Goal: Transaction & Acquisition: Download file/media

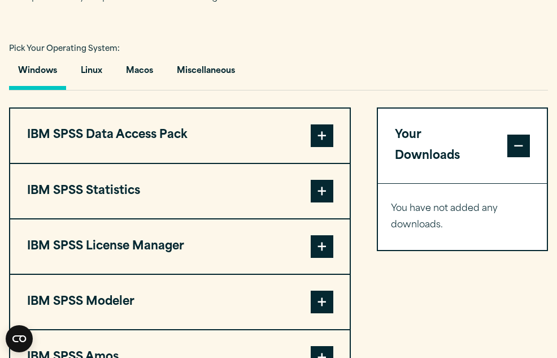
scroll to position [776, 0]
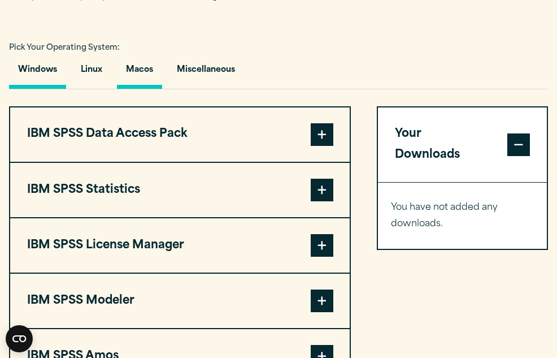
click at [145, 89] on button "Macos" at bounding box center [139, 72] width 45 height 32
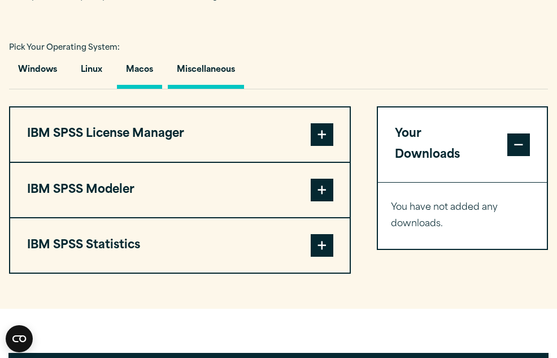
click at [197, 89] on button "Miscellaneous" at bounding box center [206, 72] width 76 height 32
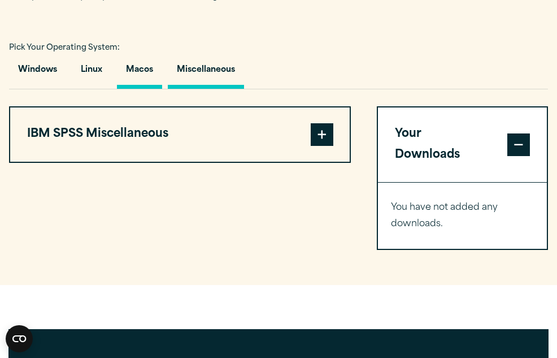
click at [137, 89] on button "Macos" at bounding box center [139, 72] width 45 height 32
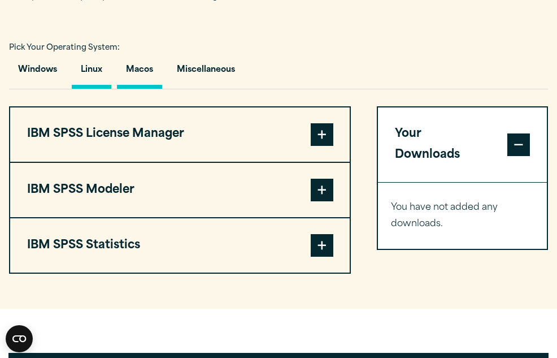
click at [92, 89] on button "Linux" at bounding box center [92, 72] width 40 height 32
click at [46, 89] on button "Windows" at bounding box center [37, 72] width 57 height 32
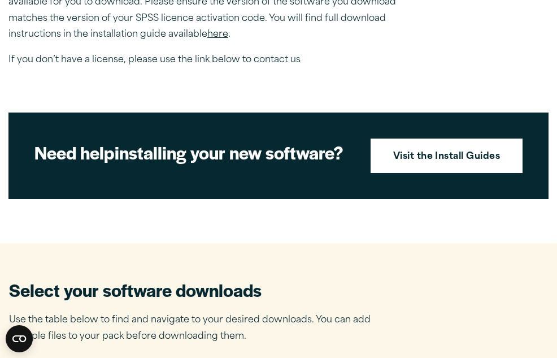
scroll to position [400, 0]
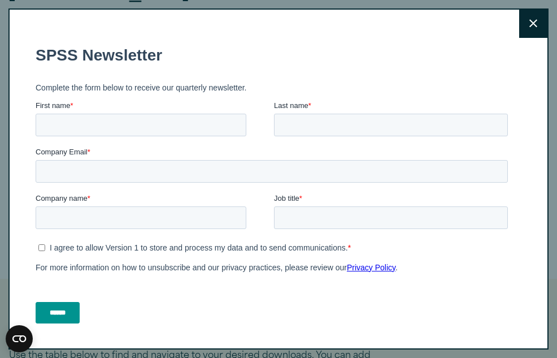
click at [535, 21] on icon at bounding box center [533, 24] width 8 height 8
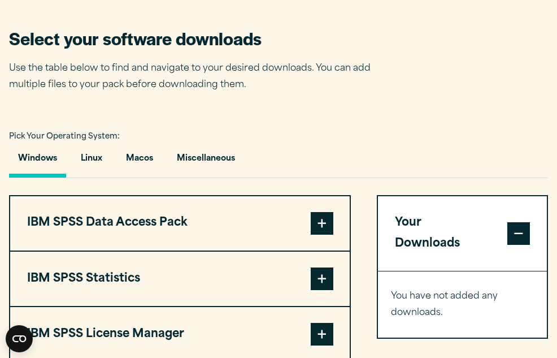
scroll to position [690, 0]
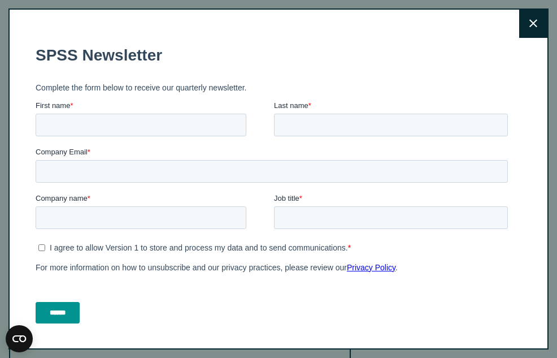
click at [524, 25] on button "Close" at bounding box center [533, 24] width 28 height 28
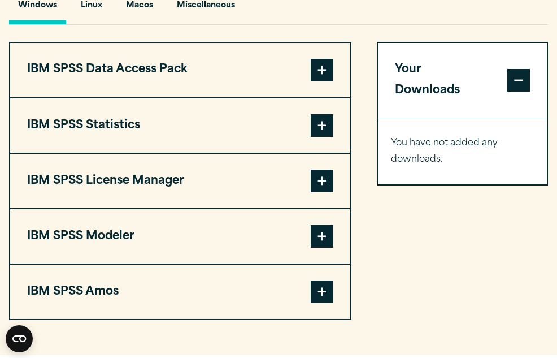
scroll to position [877, 0]
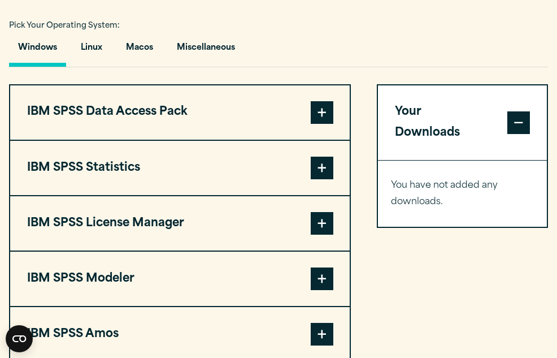
scroll to position [763, 0]
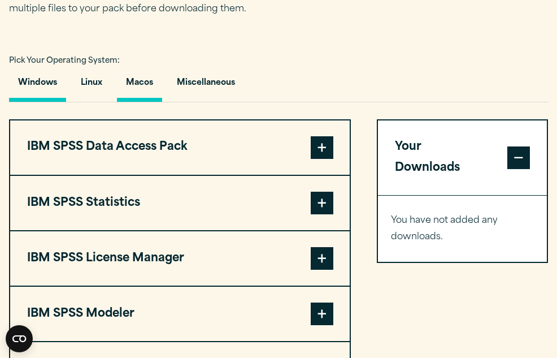
click at [141, 102] on button "Macos" at bounding box center [139, 85] width 45 height 32
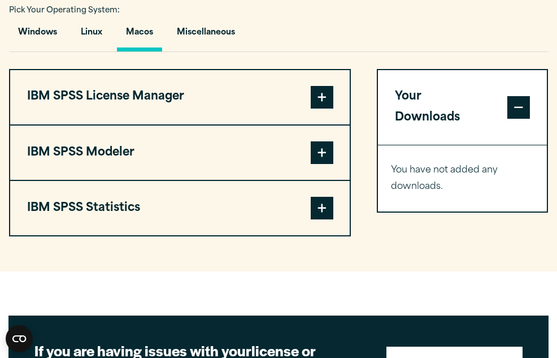
scroll to position [844, 0]
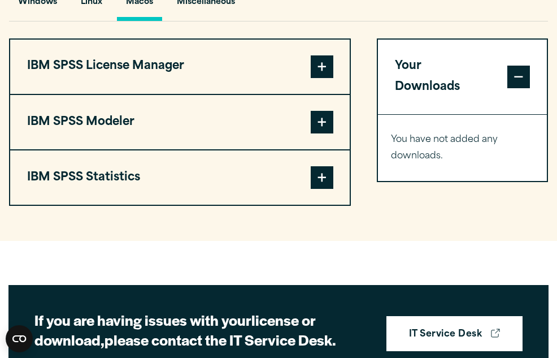
click at [316, 189] on span at bounding box center [322, 177] width 23 height 23
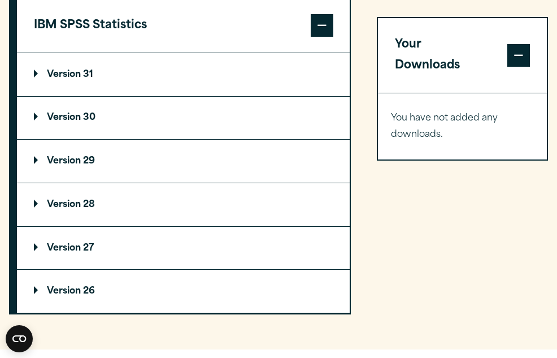
scroll to position [996, 0]
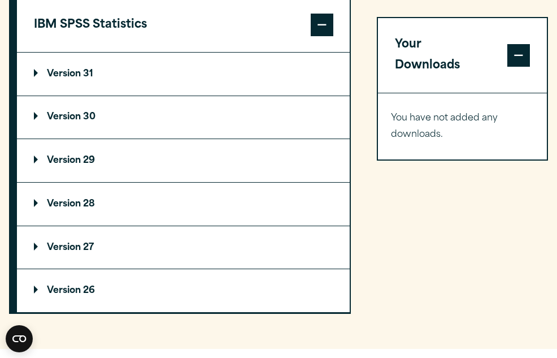
click at [49, 79] on p "Version 31" at bounding box center [63, 73] width 59 height 9
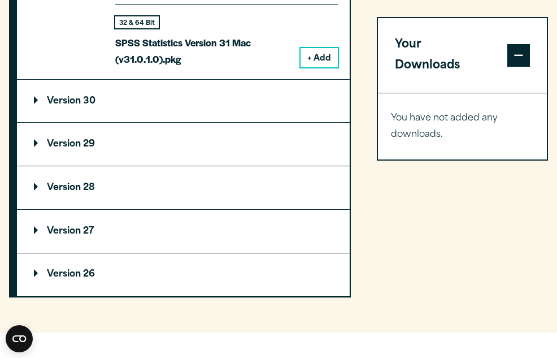
scroll to position [1148, 0]
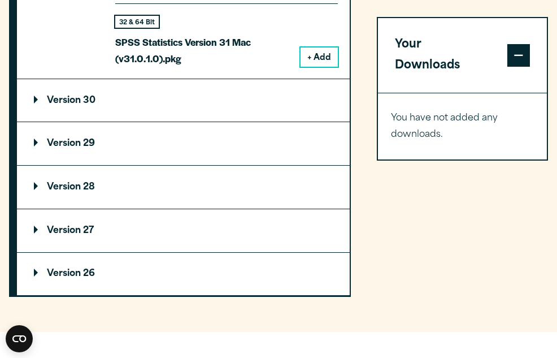
click at [44, 105] on p "Version 30" at bounding box center [65, 100] width 62 height 9
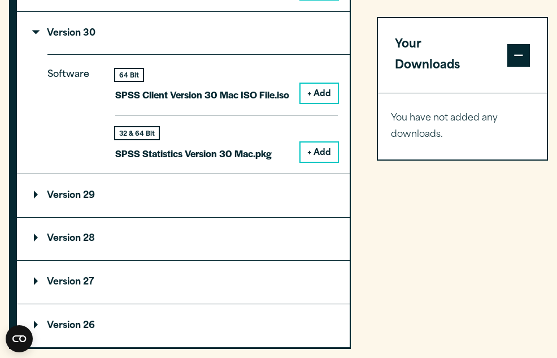
scroll to position [1216, 0]
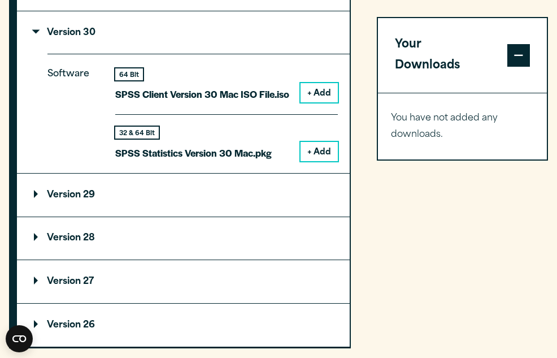
click at [311, 161] on button "+ Add" at bounding box center [318, 151] width 37 height 19
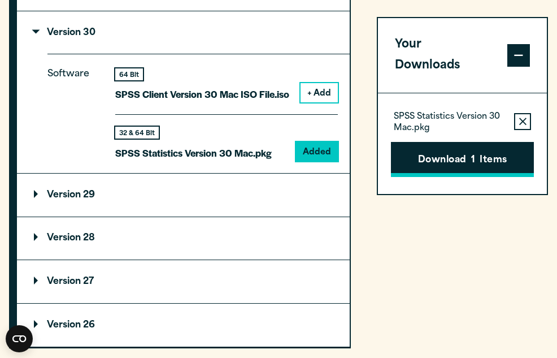
click at [464, 142] on button "Download 1 Items" at bounding box center [462, 159] width 143 height 35
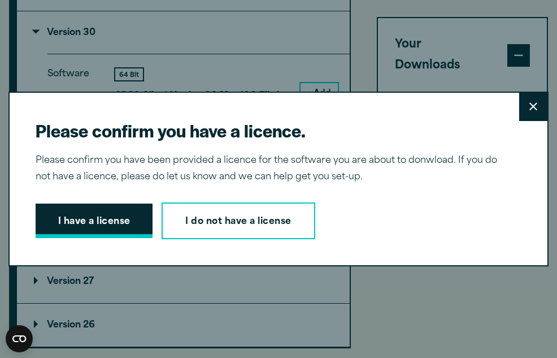
click at [128, 219] on button "I have a license" at bounding box center [94, 220] width 117 height 35
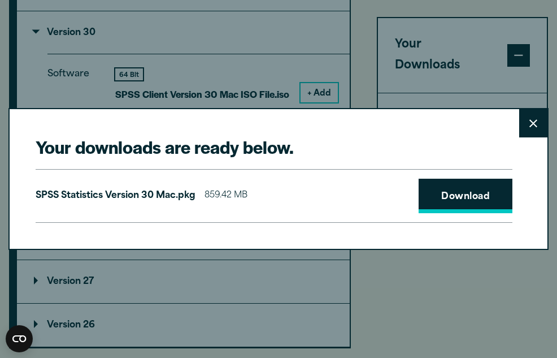
click at [450, 198] on link "Download" at bounding box center [466, 195] width 94 height 35
